Goal: Use online tool/utility: Utilize a website feature to perform a specific function

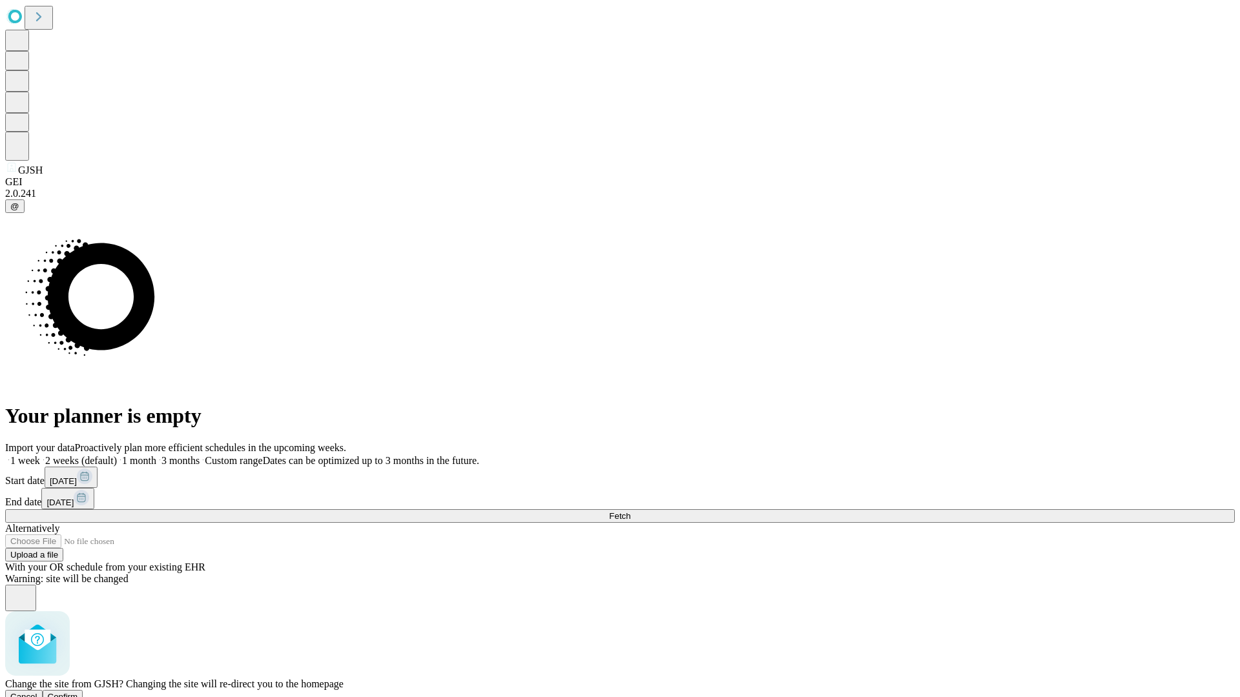
click at [78, 692] on span "Confirm" at bounding box center [63, 697] width 30 height 10
click at [156, 455] on label "1 month" at bounding box center [136, 460] width 39 height 11
click at [630, 511] on span "Fetch" at bounding box center [619, 516] width 21 height 10
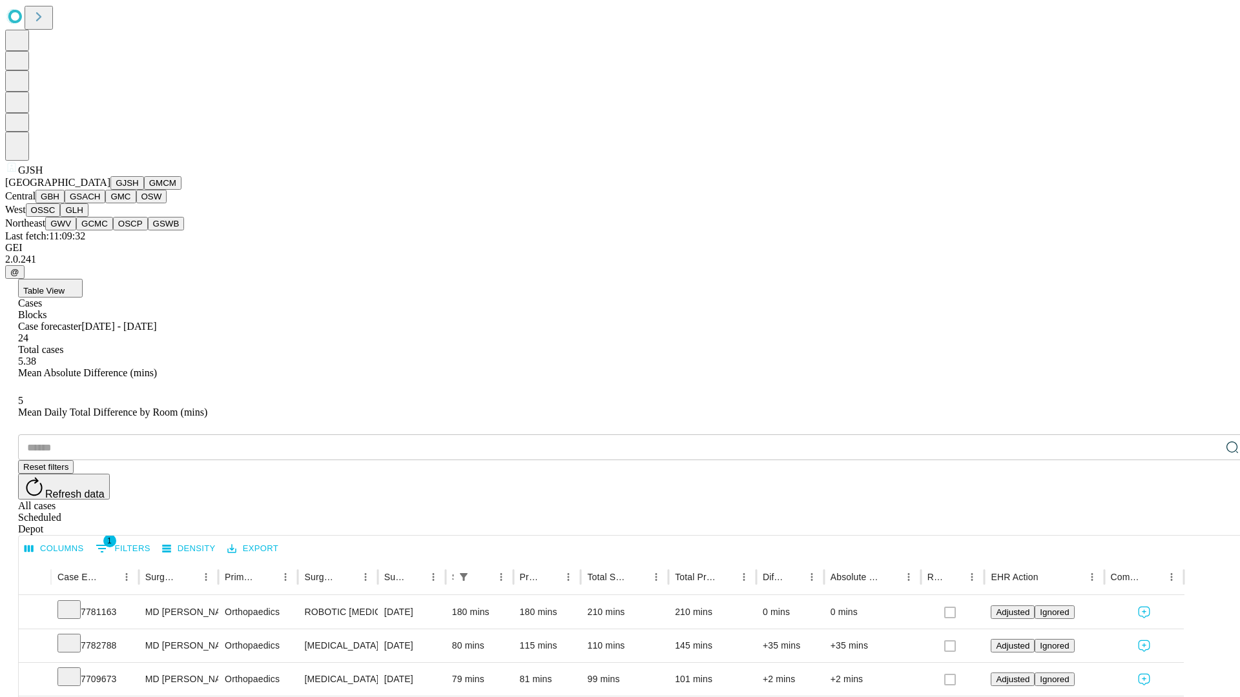
click at [144, 190] on button "GMCM" at bounding box center [162, 183] width 37 height 14
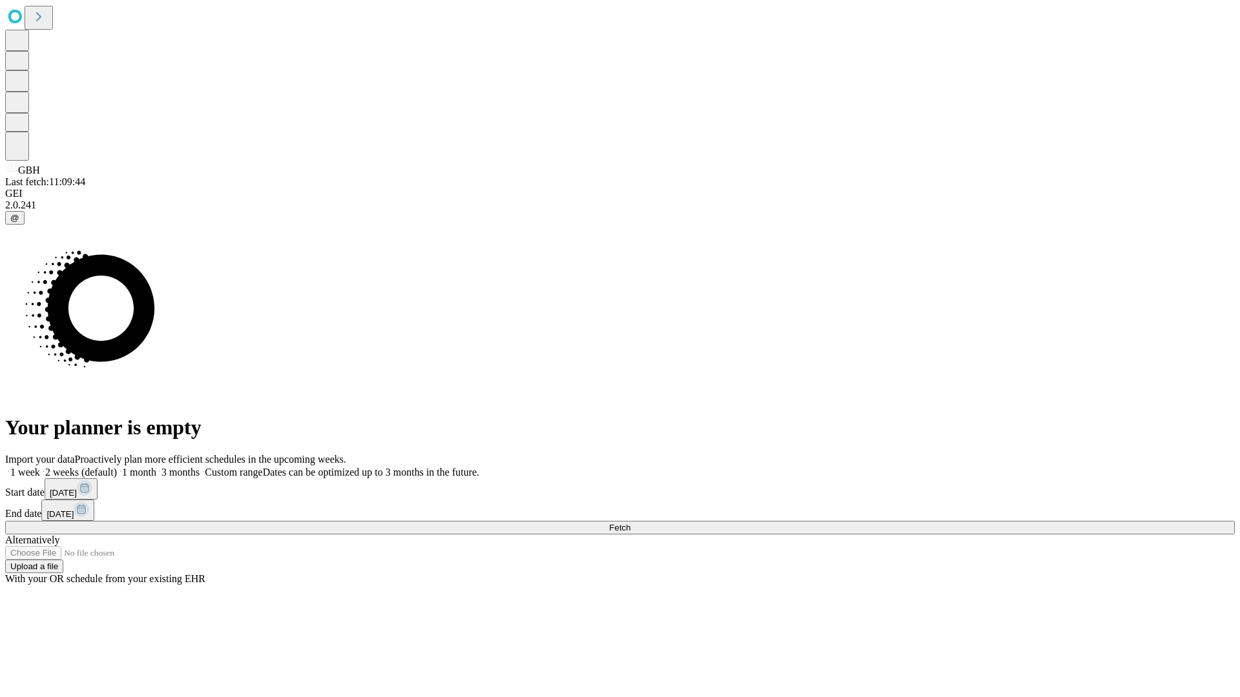
click at [630, 523] on span "Fetch" at bounding box center [619, 528] width 21 height 10
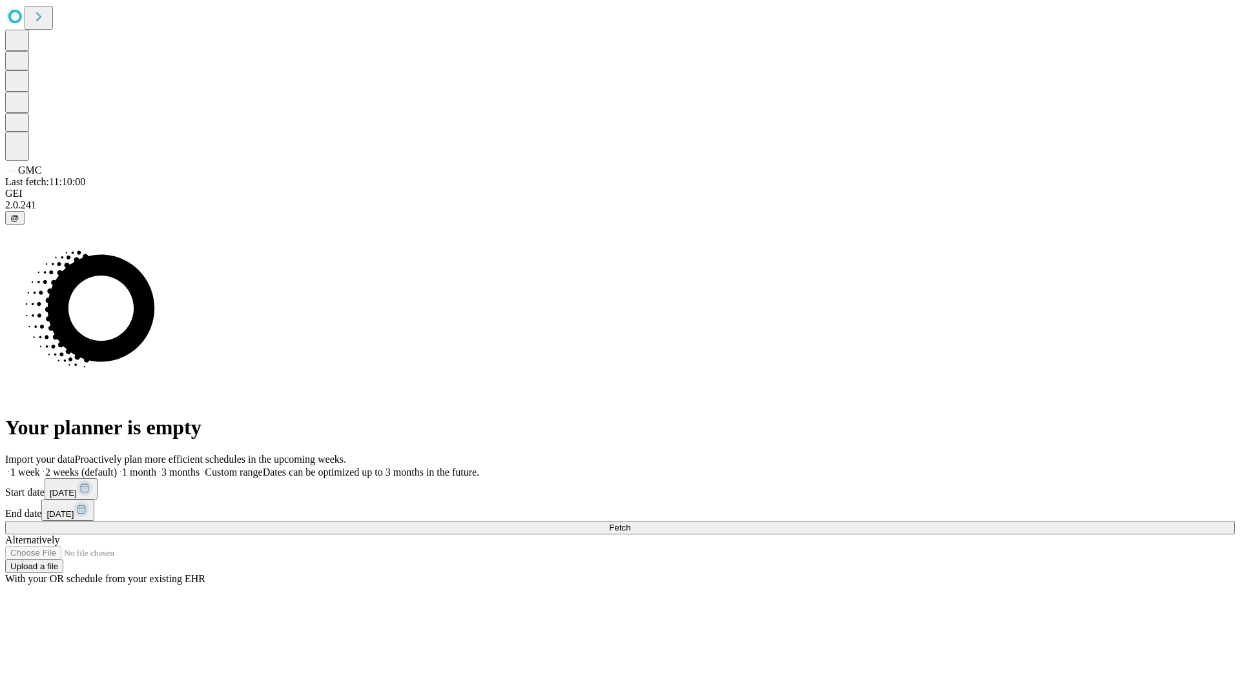
click at [156, 467] on label "1 month" at bounding box center [136, 472] width 39 height 11
click at [630, 523] on span "Fetch" at bounding box center [619, 528] width 21 height 10
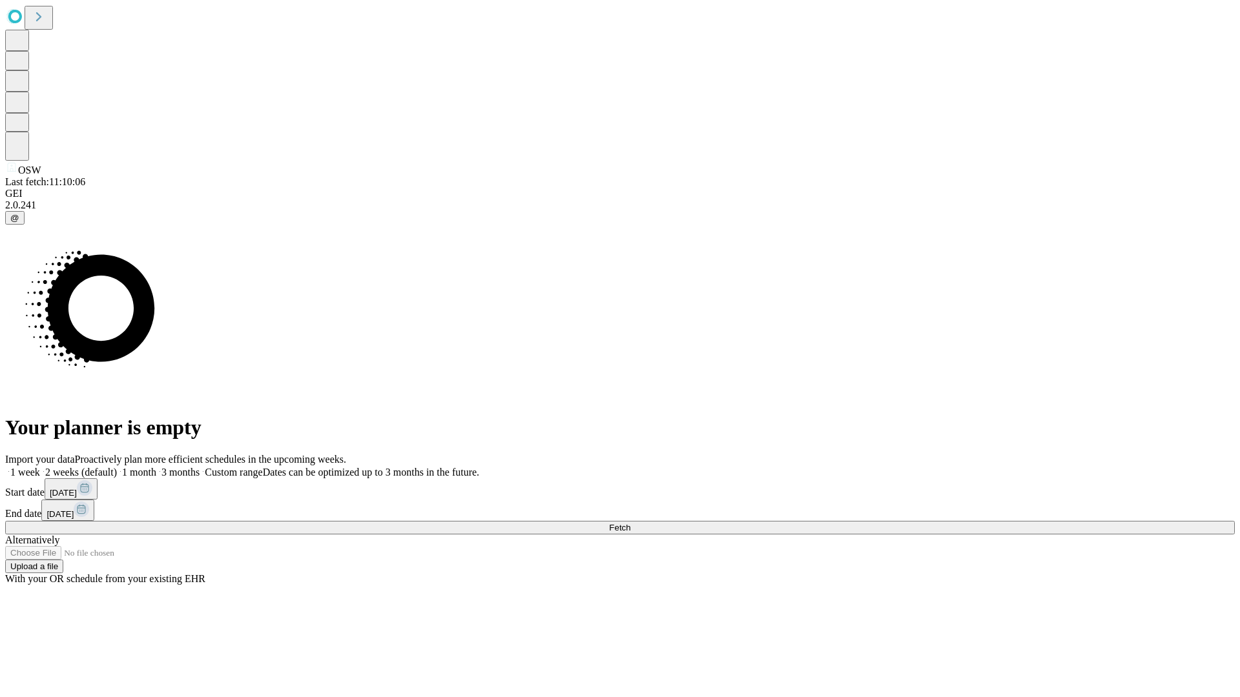
click at [156, 467] on label "1 month" at bounding box center [136, 472] width 39 height 11
click at [630, 523] on span "Fetch" at bounding box center [619, 528] width 21 height 10
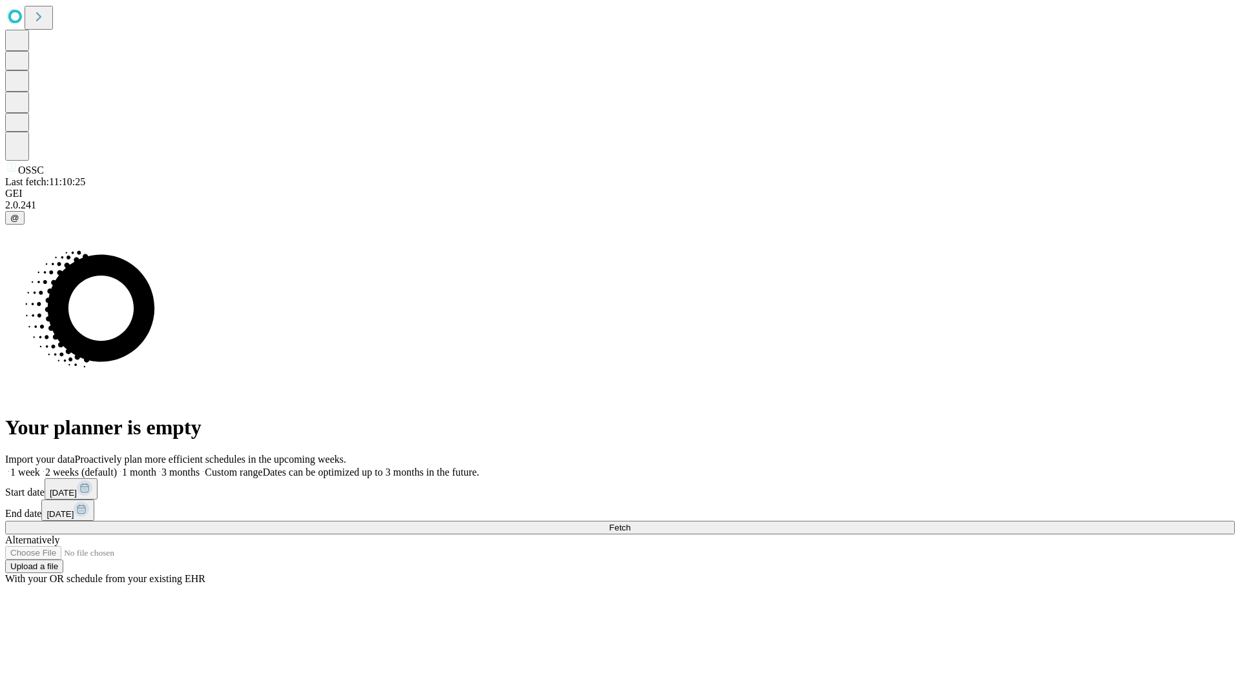
click at [156, 467] on label "1 month" at bounding box center [136, 472] width 39 height 11
click at [630, 523] on span "Fetch" at bounding box center [619, 528] width 21 height 10
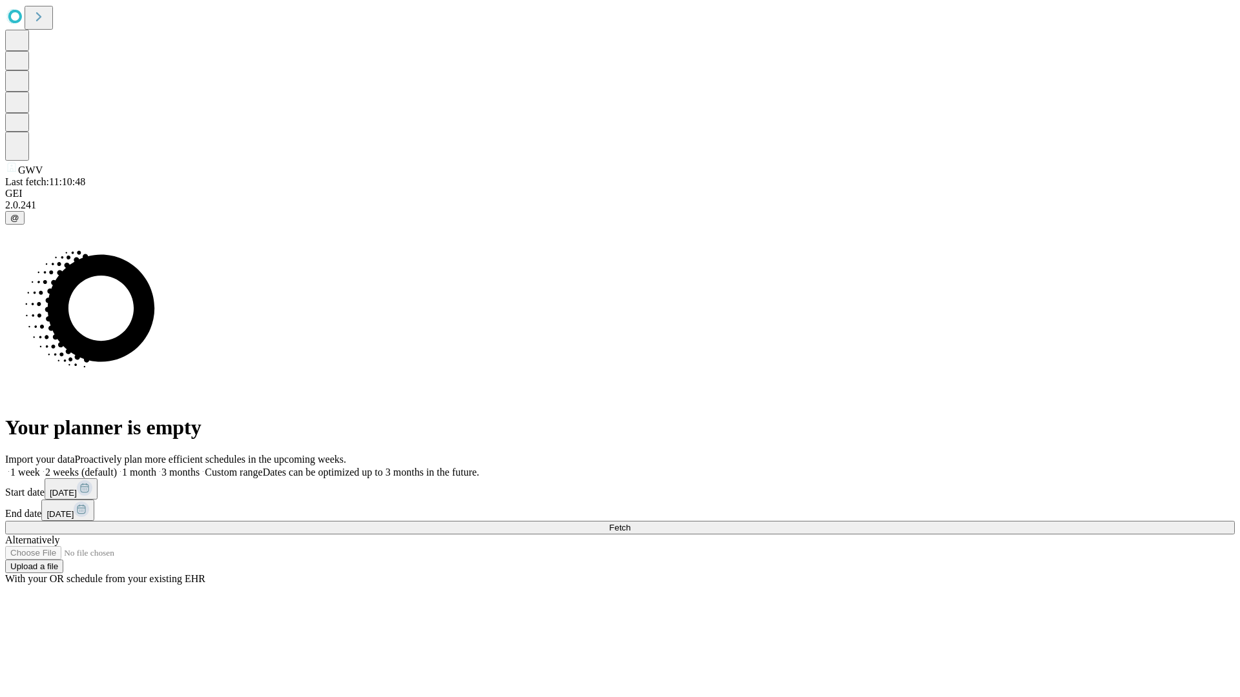
click at [156, 467] on label "1 month" at bounding box center [136, 472] width 39 height 11
click at [630, 523] on span "Fetch" at bounding box center [619, 528] width 21 height 10
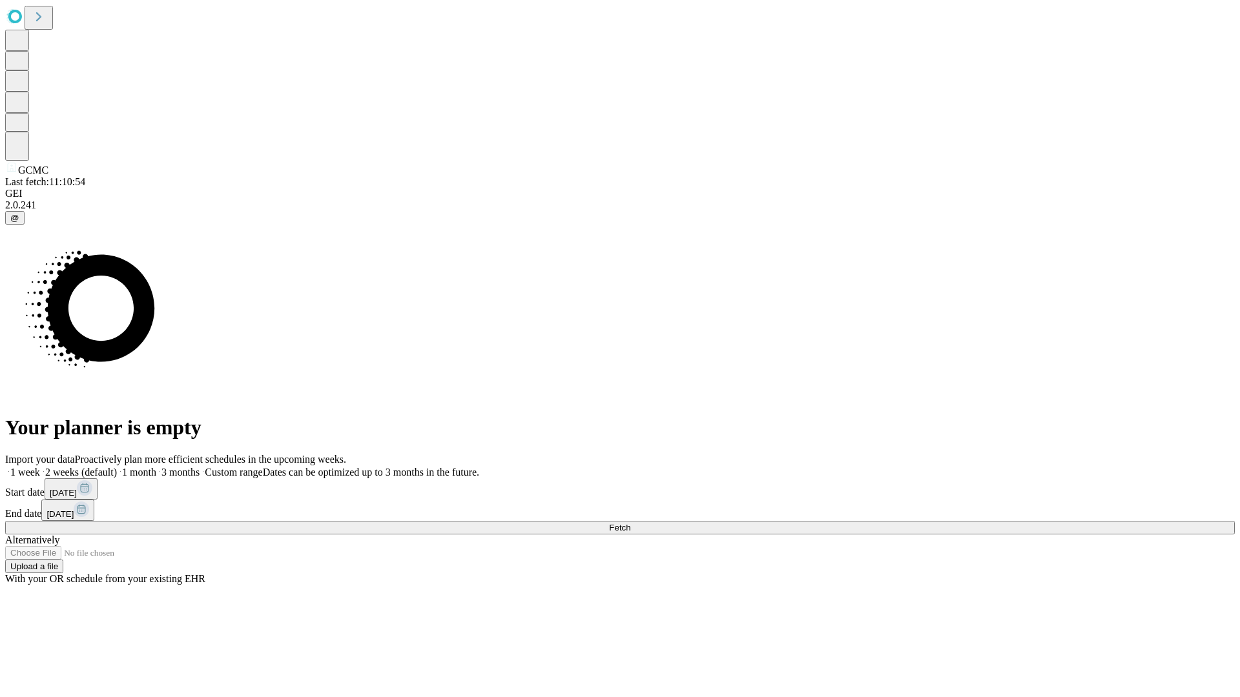
click at [156, 467] on label "1 month" at bounding box center [136, 472] width 39 height 11
click at [630, 523] on span "Fetch" at bounding box center [619, 528] width 21 height 10
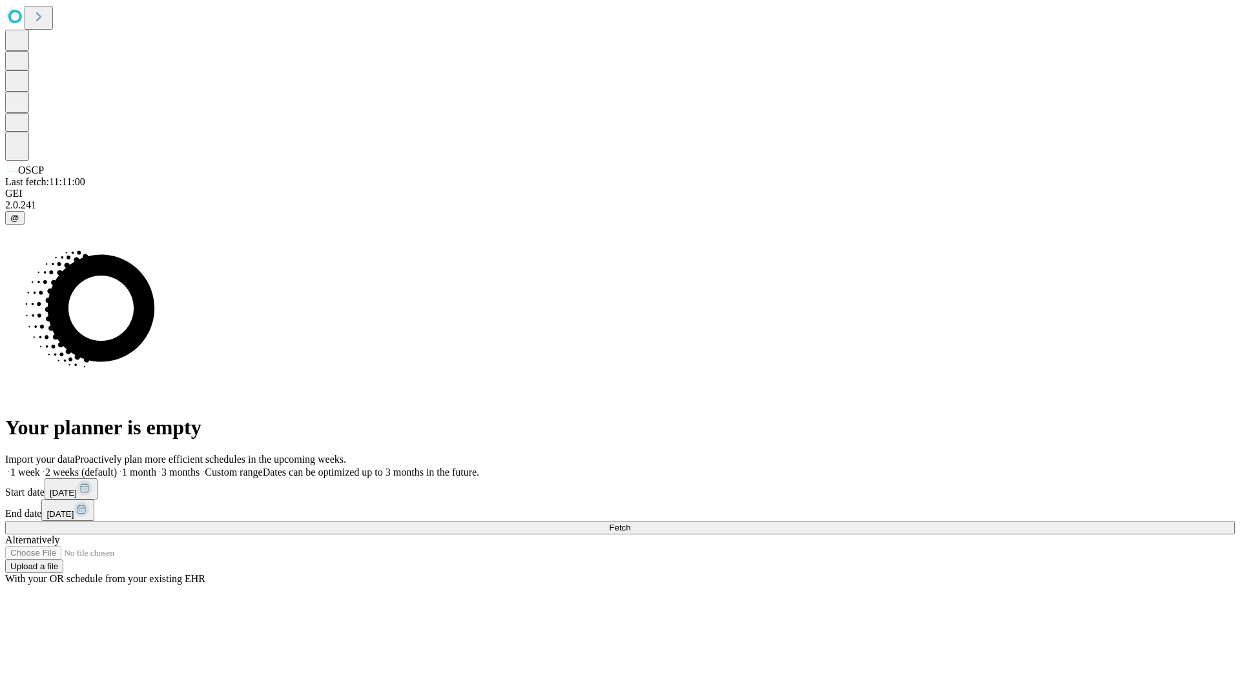
click at [156, 467] on label "1 month" at bounding box center [136, 472] width 39 height 11
click at [630, 523] on span "Fetch" at bounding box center [619, 528] width 21 height 10
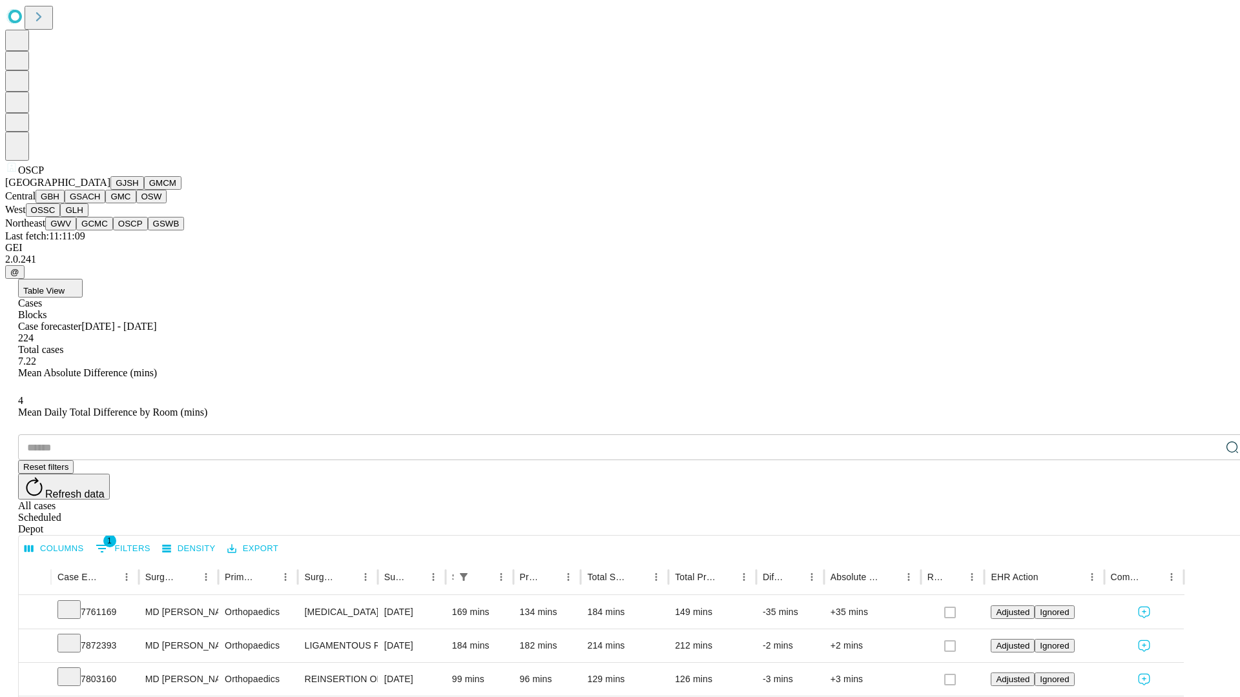
click at [148, 230] on button "GSWB" at bounding box center [166, 224] width 37 height 14
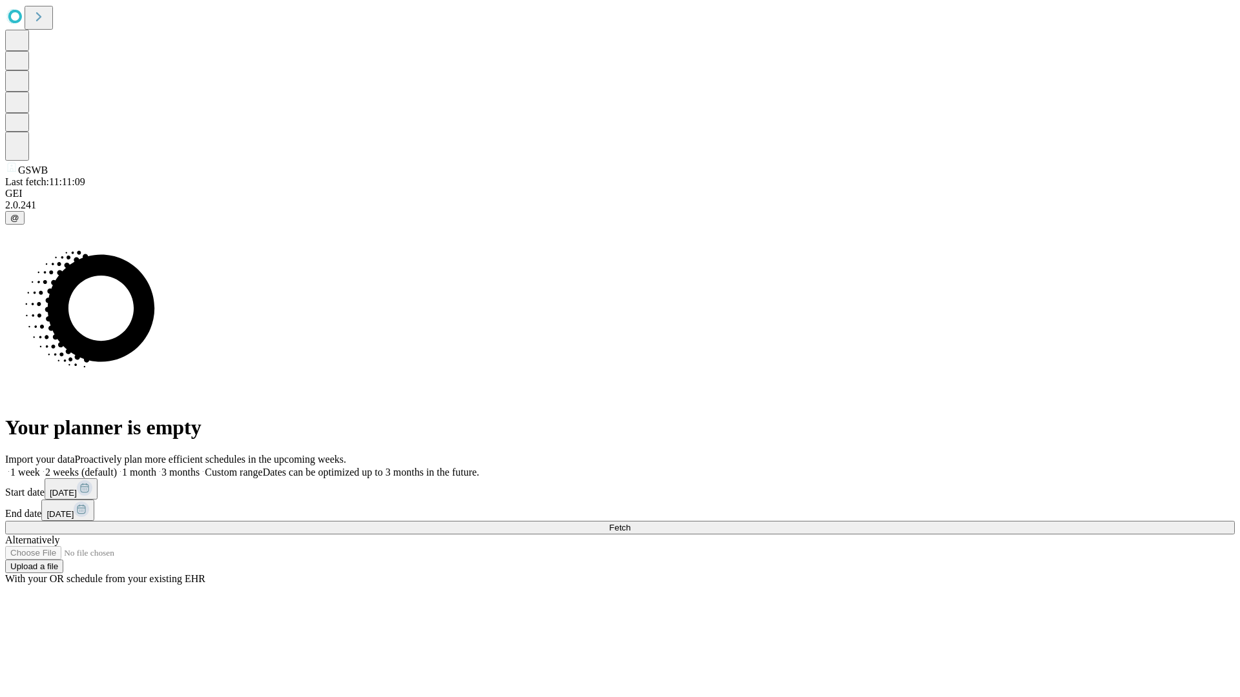
click at [156, 467] on label "1 month" at bounding box center [136, 472] width 39 height 11
click at [630, 523] on span "Fetch" at bounding box center [619, 528] width 21 height 10
